Goal: Task Accomplishment & Management: Use online tool/utility

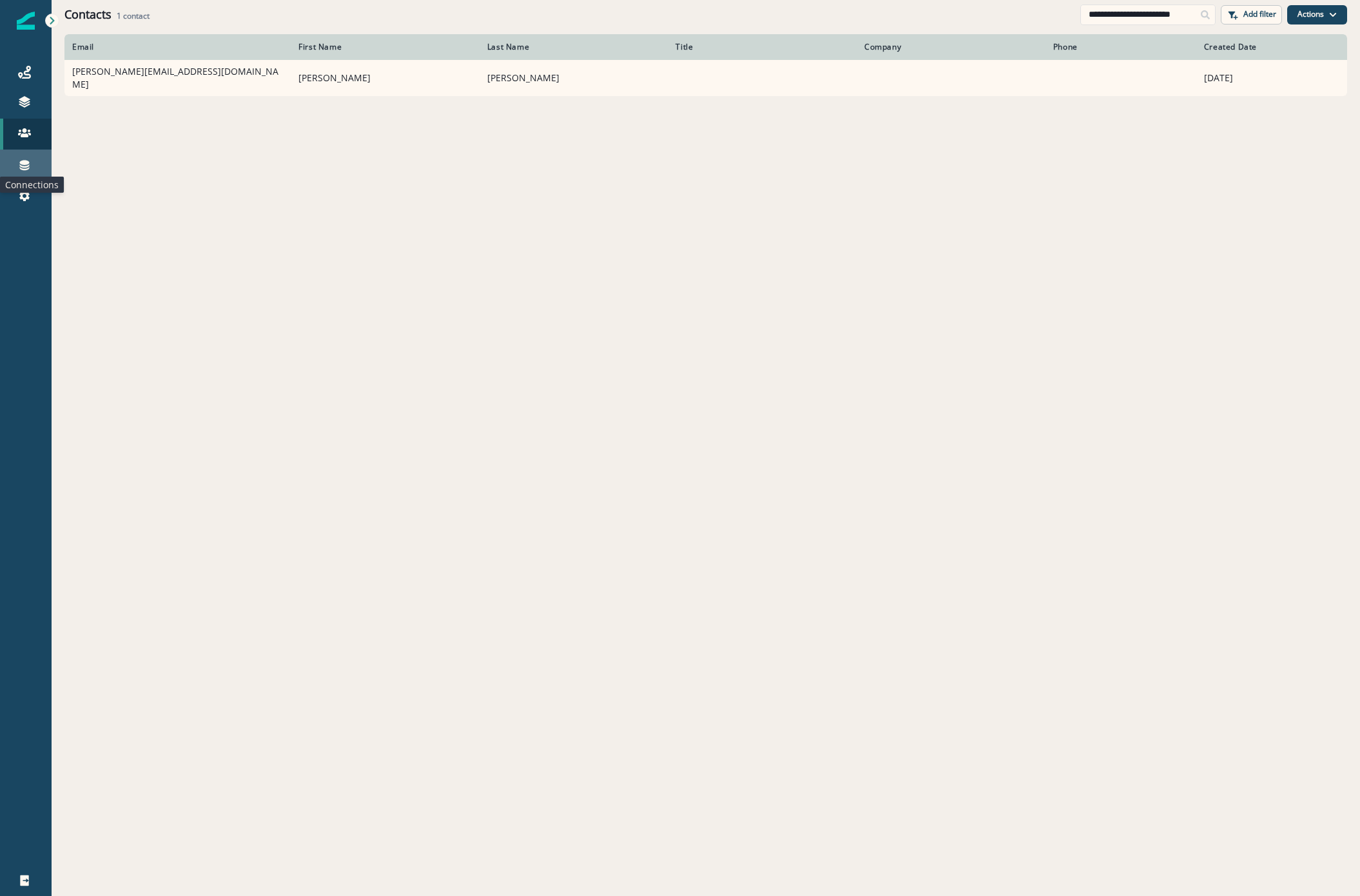
click at [24, 166] on icon at bounding box center [24, 165] width 13 height 13
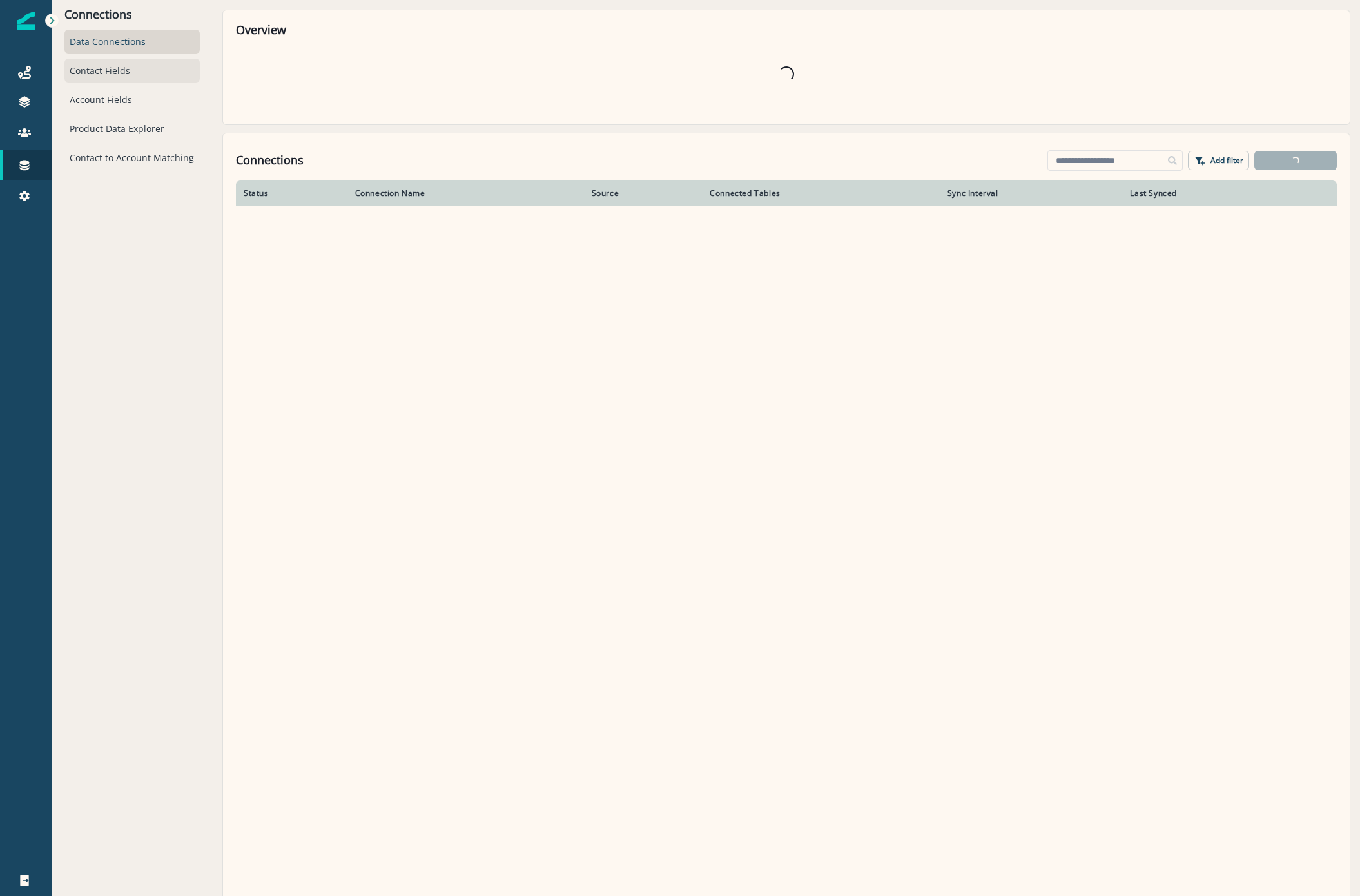
click at [94, 79] on div "Contact Fields" at bounding box center [132, 71] width 135 height 24
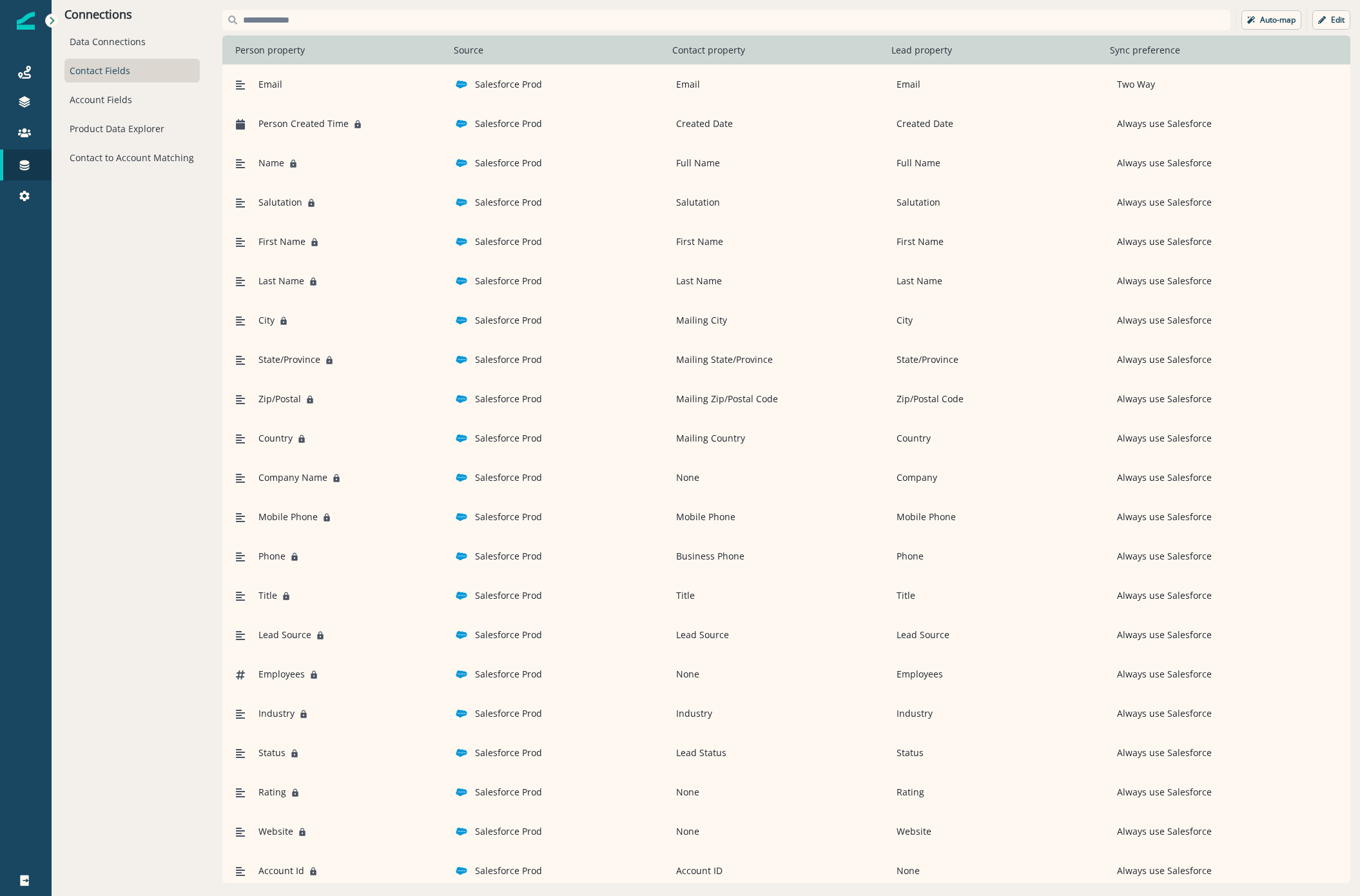
click at [95, 68] on div "Contact Fields" at bounding box center [132, 71] width 135 height 24
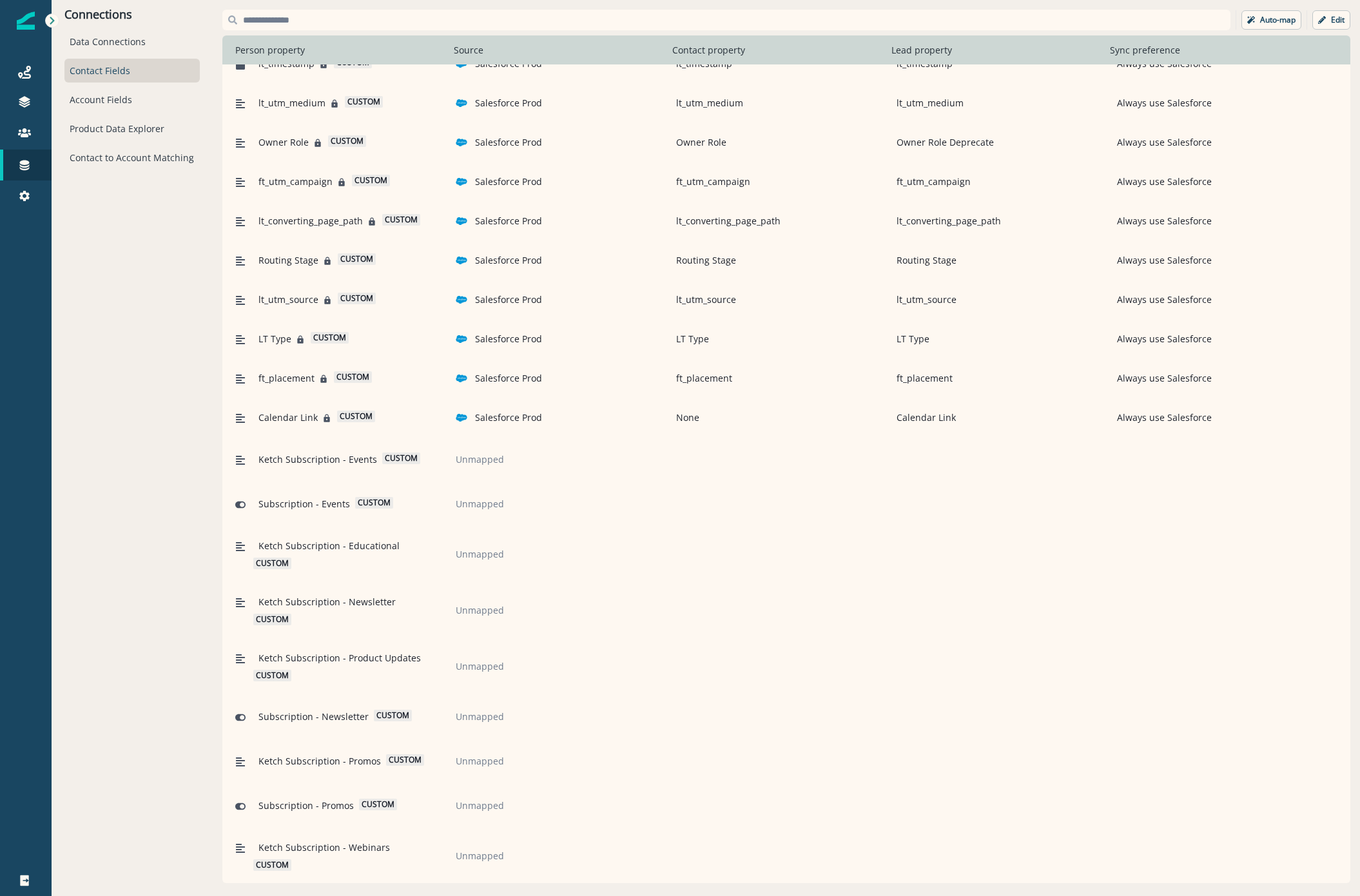
scroll to position [3286, 0]
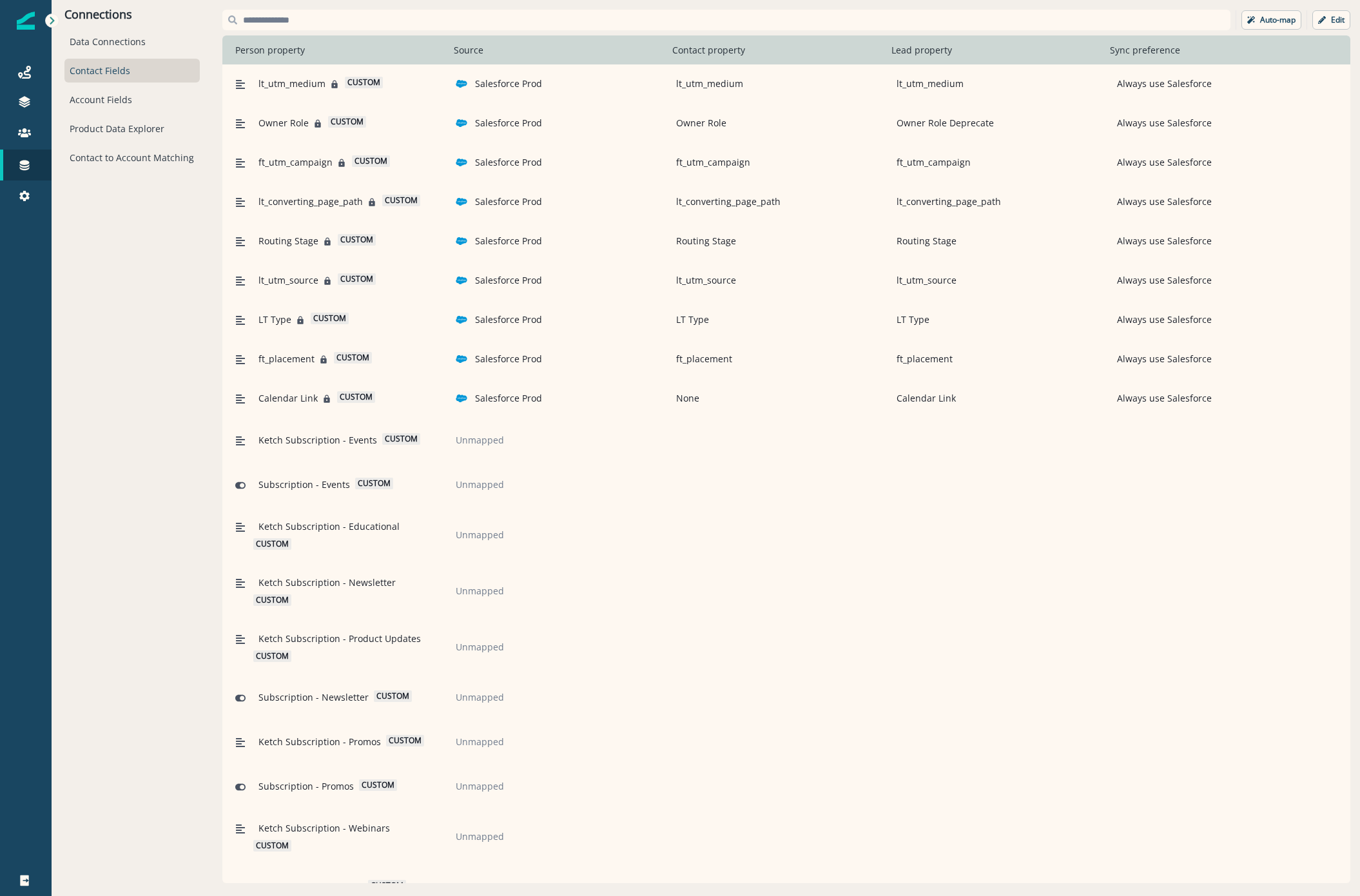
click at [244, 403] on icon at bounding box center [240, 398] width 9 height 9
click at [357, 399] on span "custom" at bounding box center [356, 397] width 38 height 12
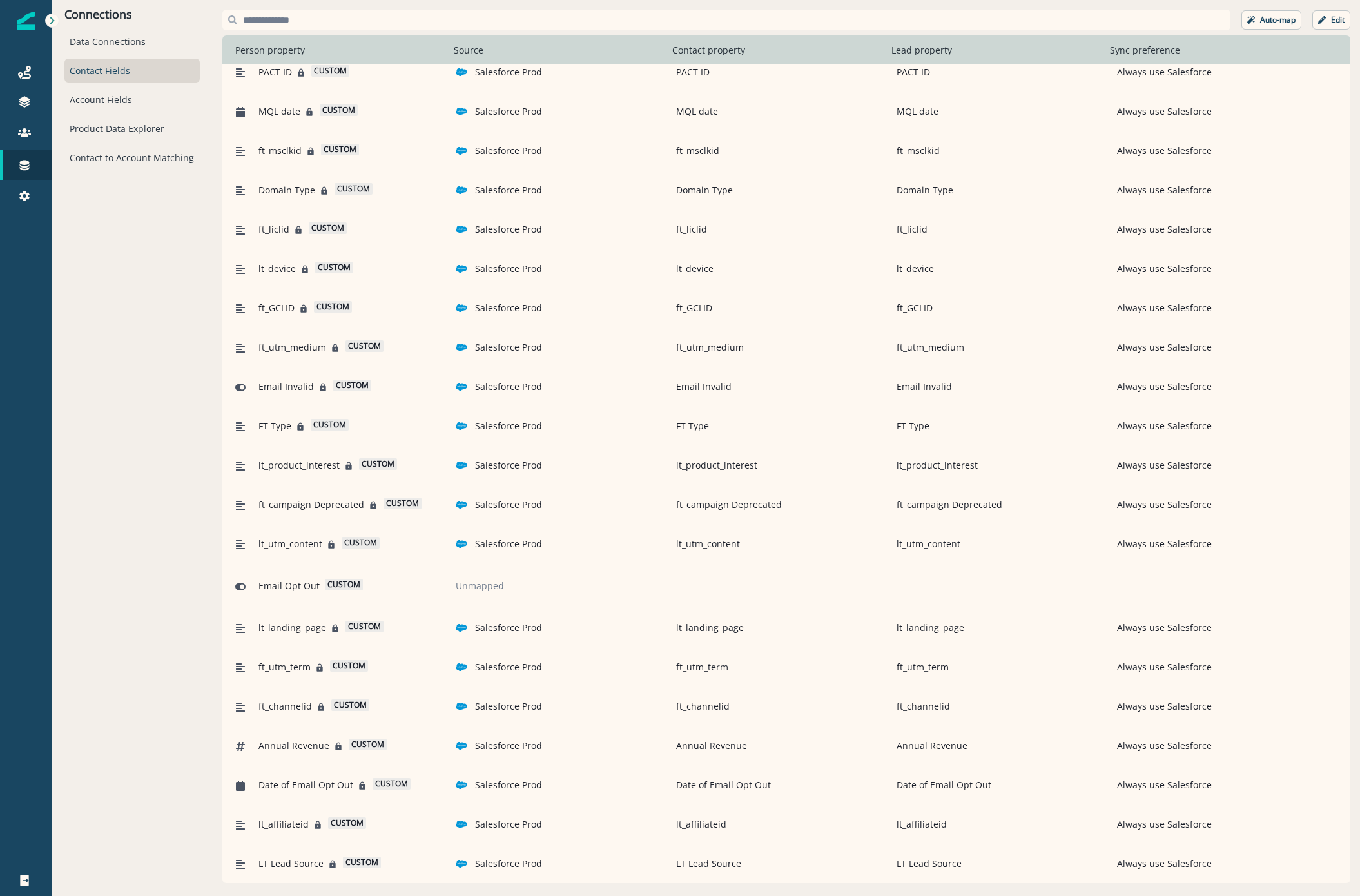
scroll to position [1482, 0]
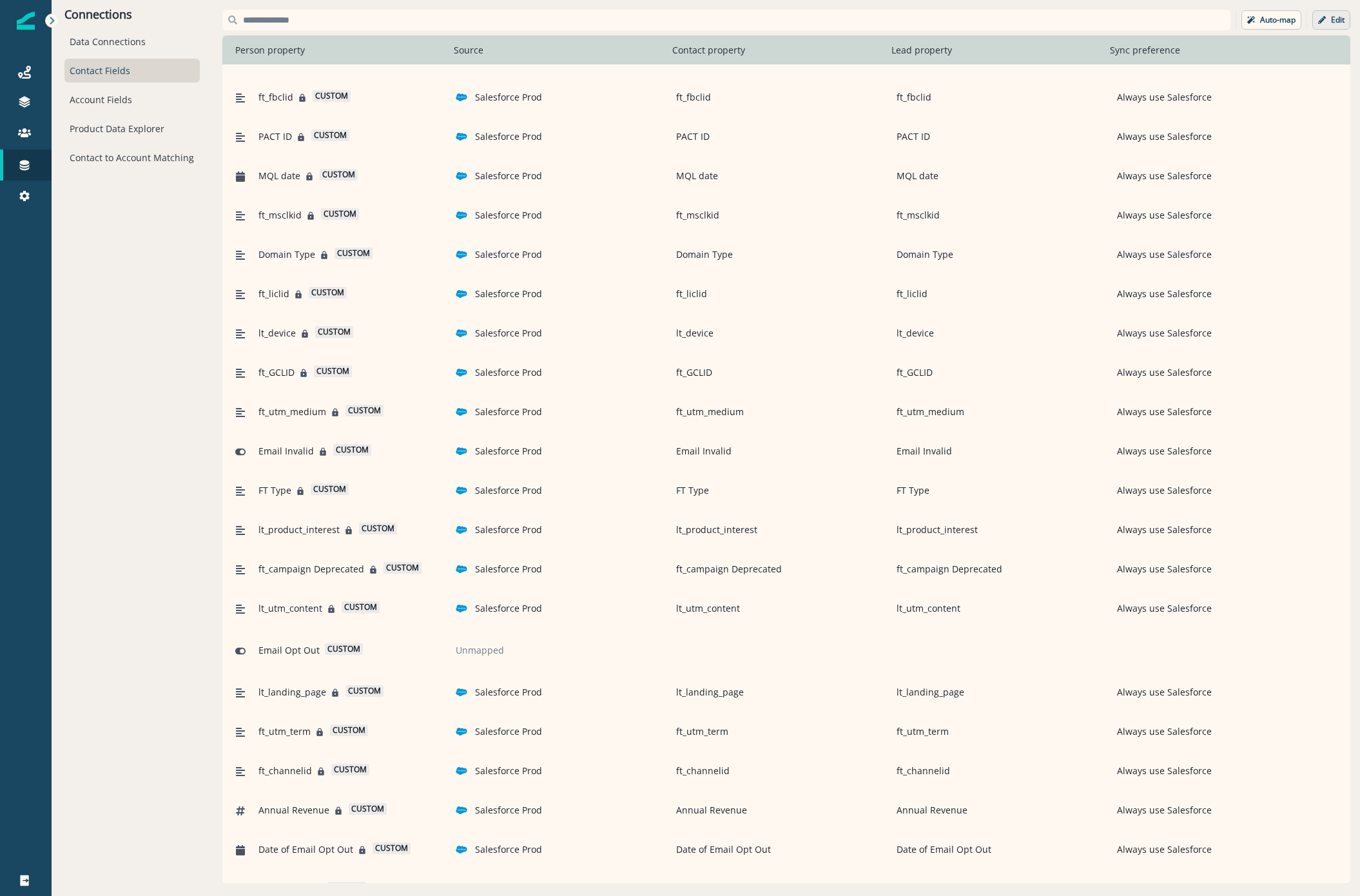
drag, startPoint x: 1336, startPoint y: 24, endPoint x: 1337, endPoint y: 36, distance: 12.0
click at [1336, 24] on p "Edit" at bounding box center [1337, 20] width 13 height 9
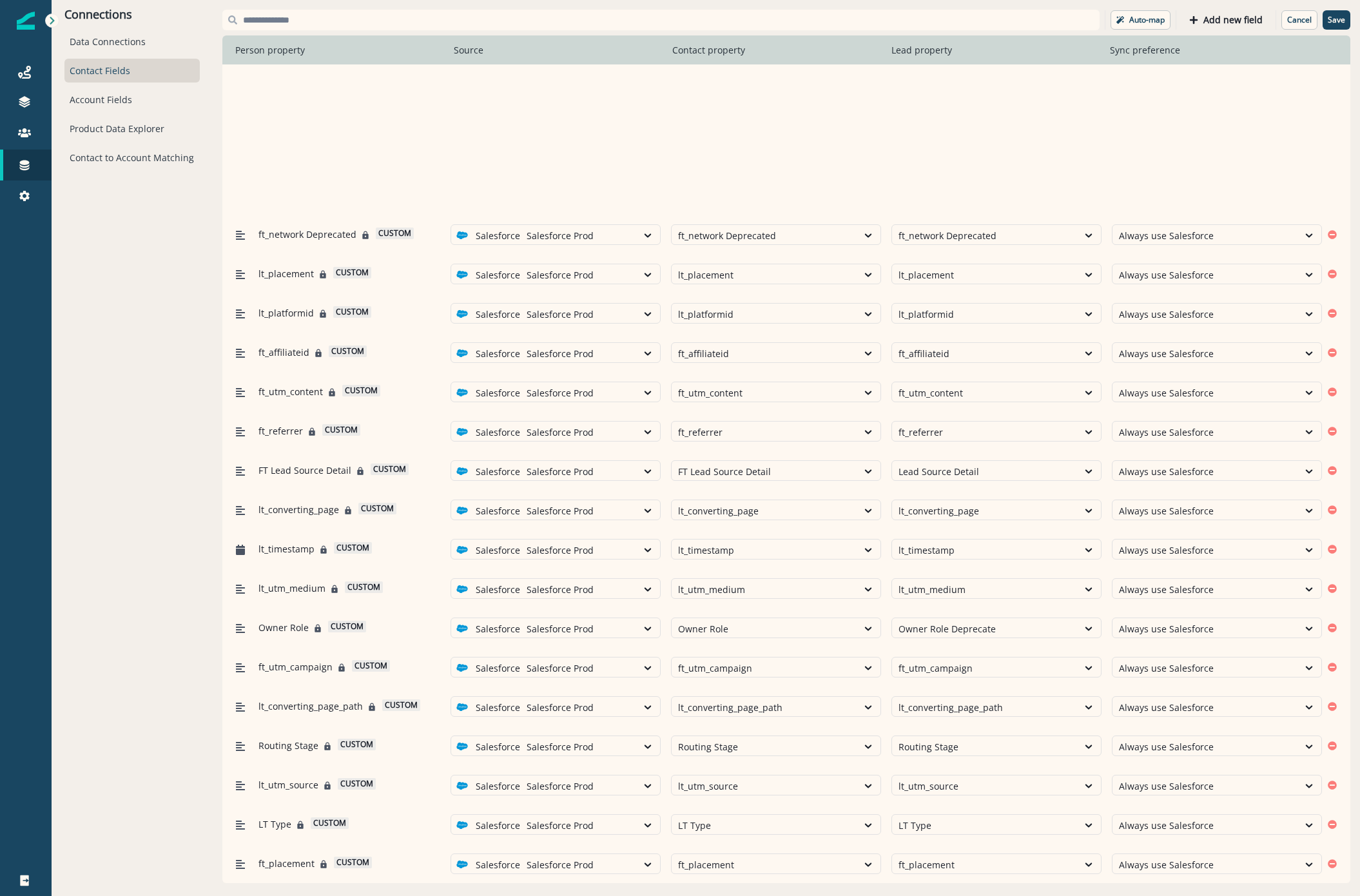
scroll to position [2964, 0]
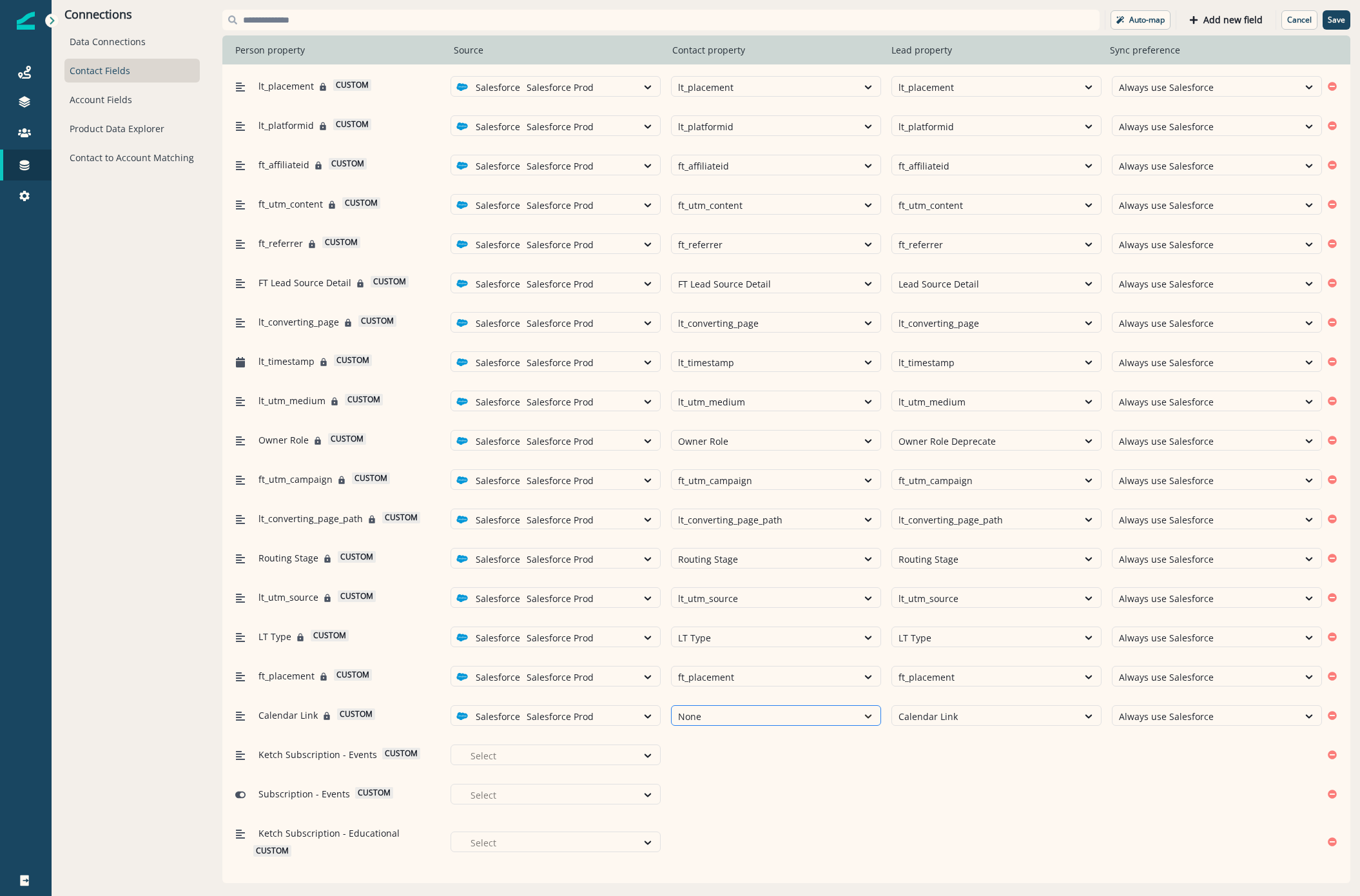
click at [858, 714] on div at bounding box center [869, 716] width 22 height 13
type input "*******"
click at [987, 850] on div "Ketch Subscription - Educational custom Select" at bounding box center [776, 842] width 1092 height 41
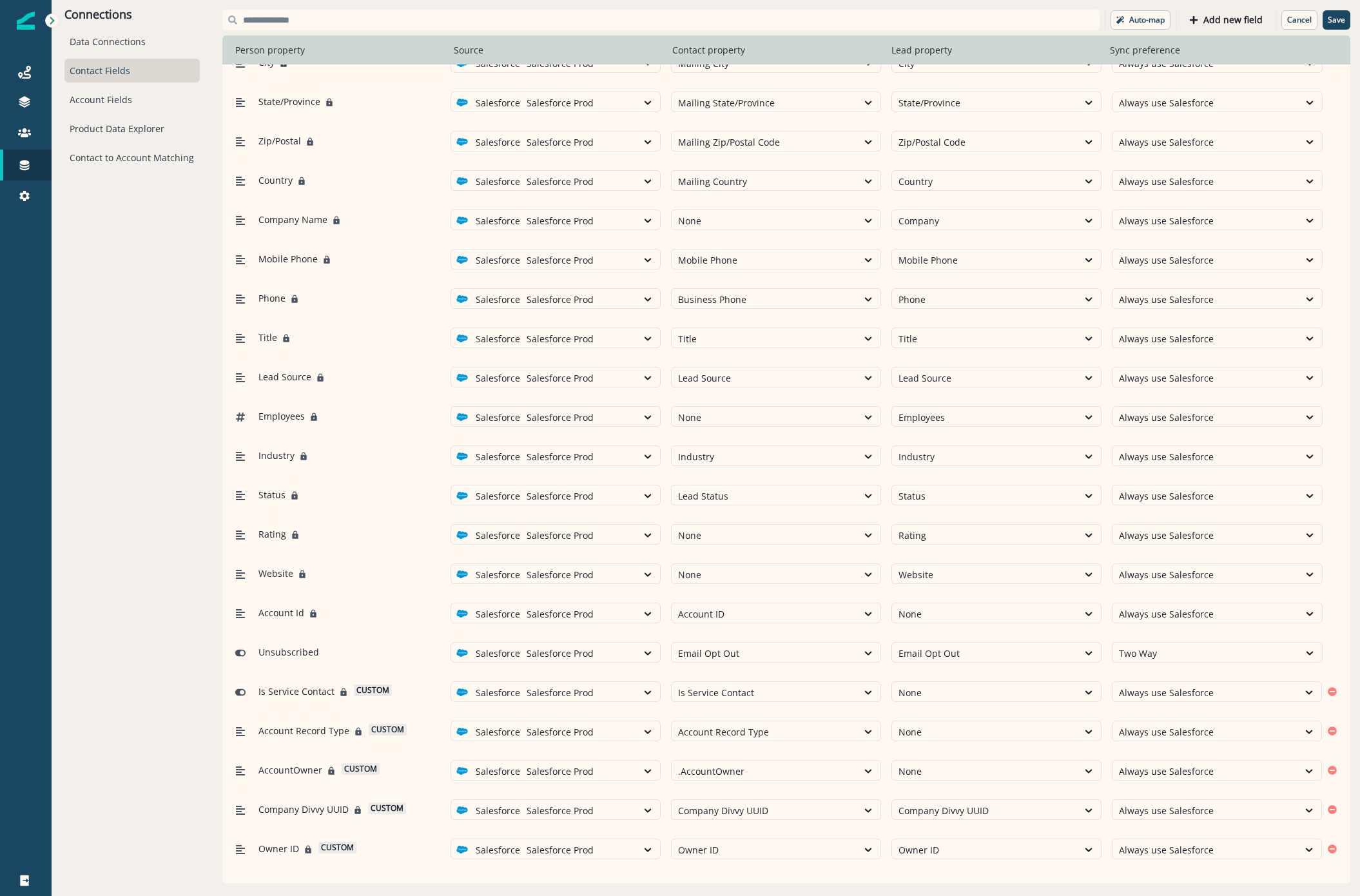
scroll to position [0, 0]
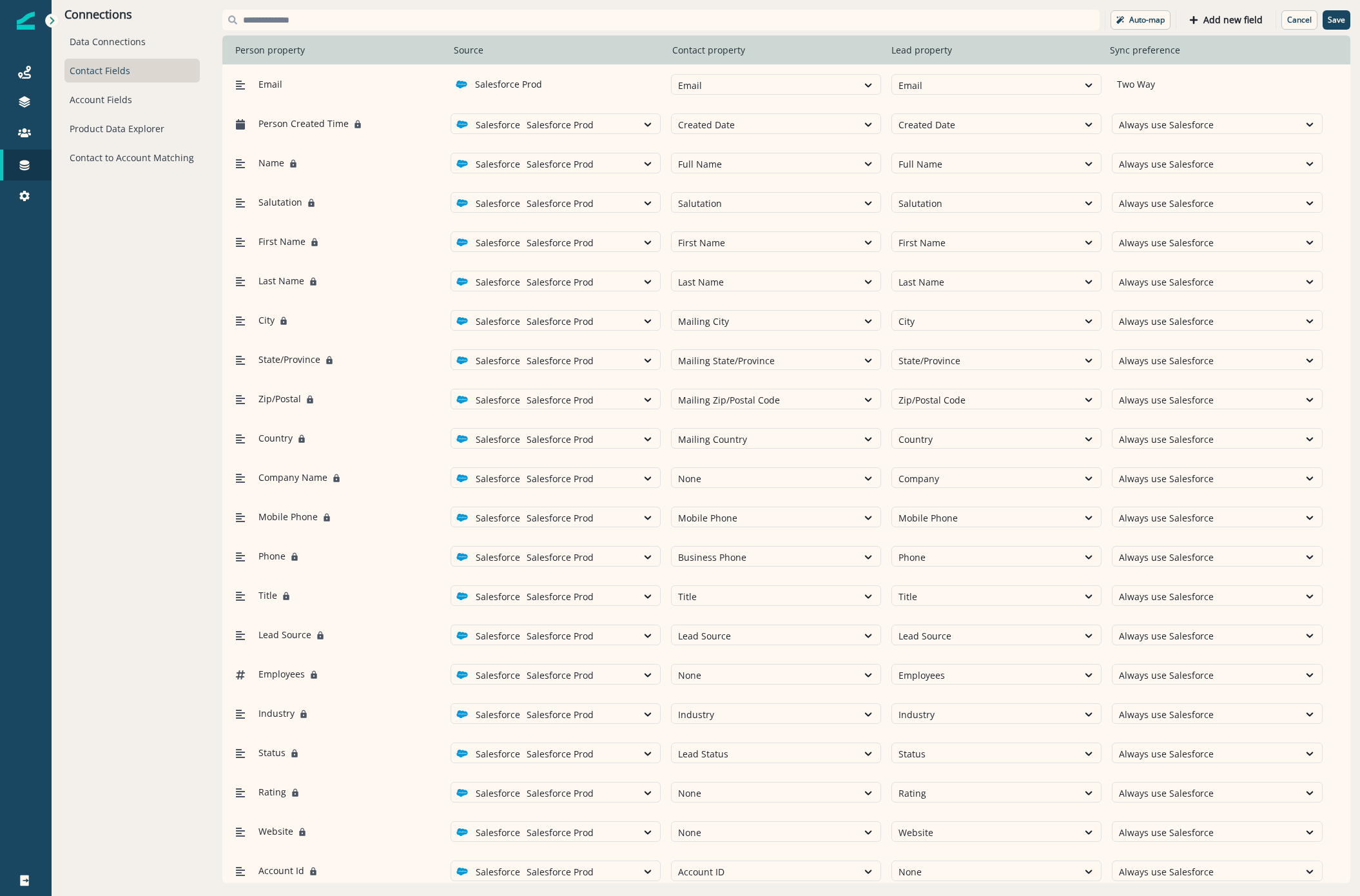
click at [489, 26] on input at bounding box center [661, 20] width 877 height 20
click at [113, 266] on div "Connections Data Connections Contact Fields Account Fields Product Data Explore…" at bounding box center [132, 446] width 161 height 893
click at [1306, 20] on p "Cancel" at bounding box center [1299, 20] width 24 height 9
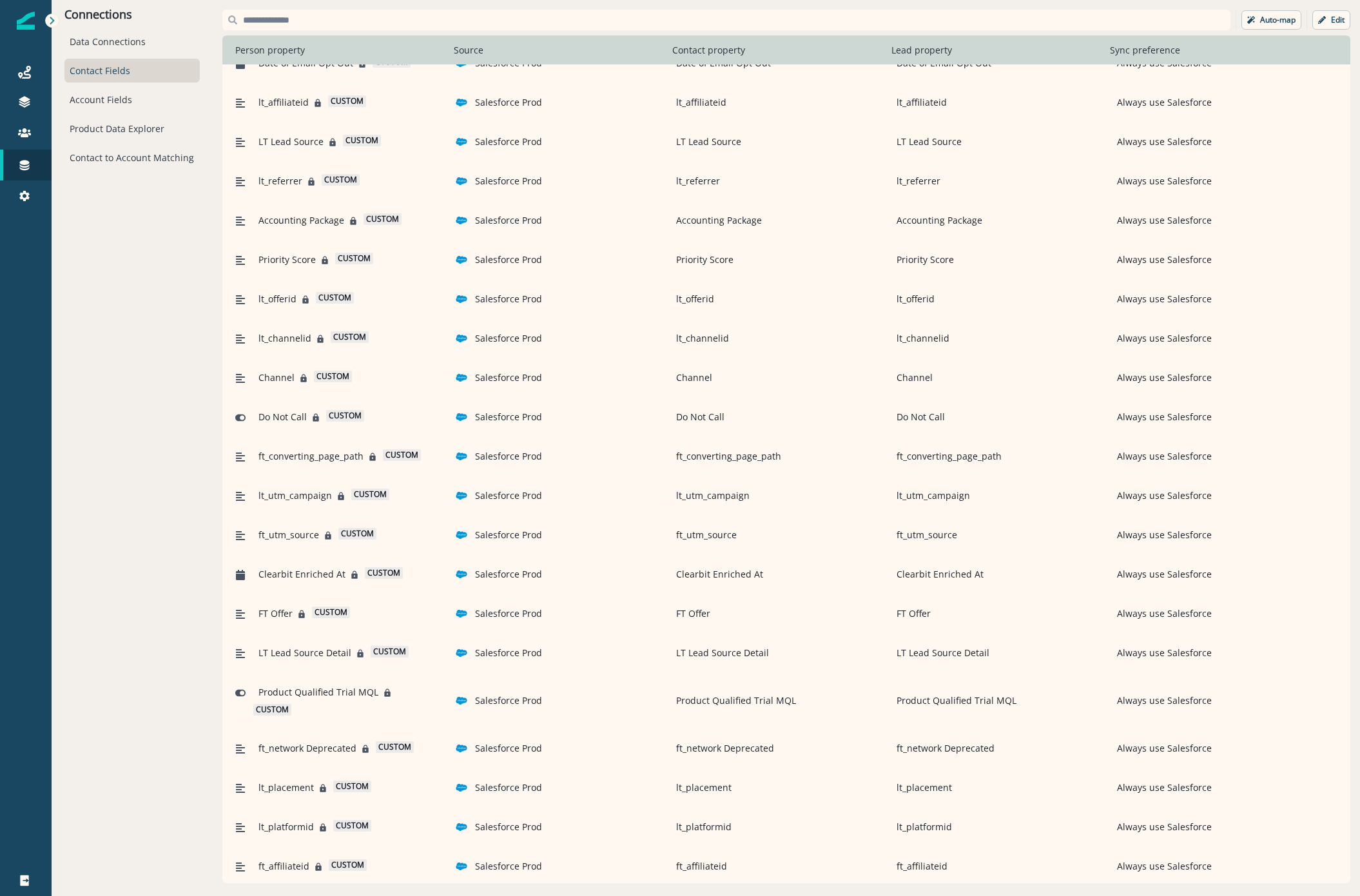
scroll to position [2266, 0]
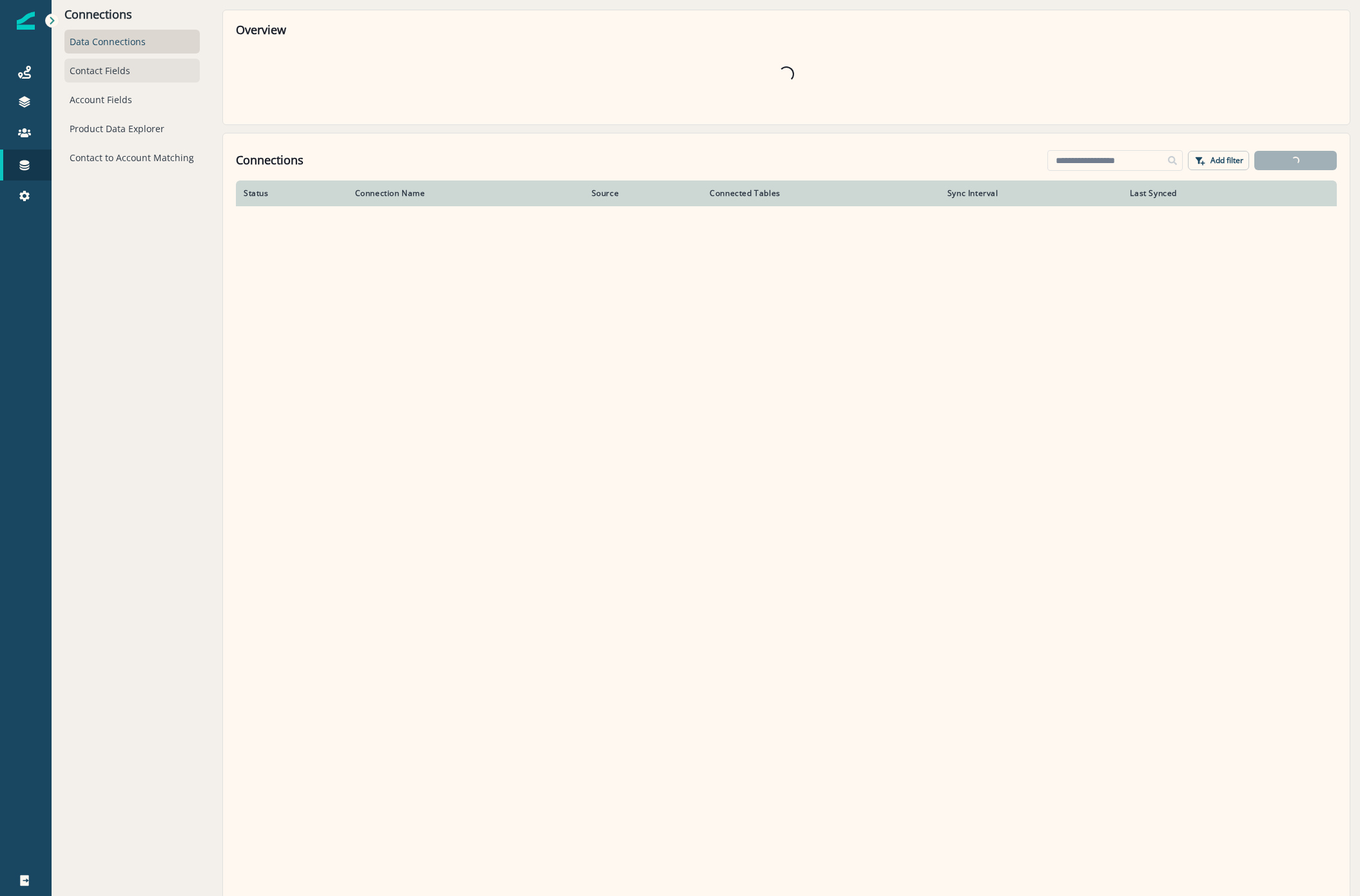
click at [104, 77] on div "Contact Fields" at bounding box center [132, 71] width 135 height 24
